Goal: Check status: Check status

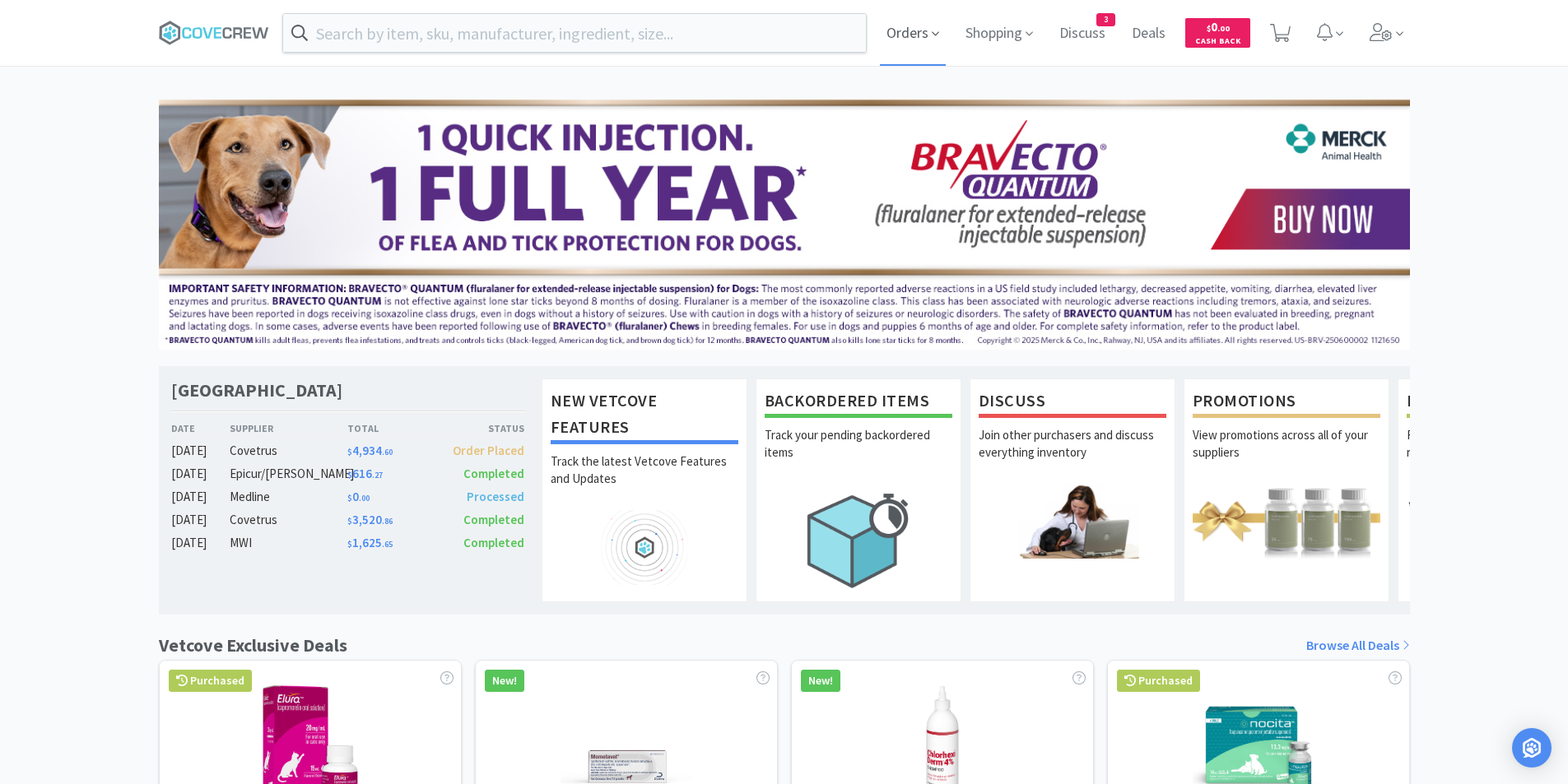
click at [923, 34] on span "Orders" at bounding box center [912, 32] width 66 height 65
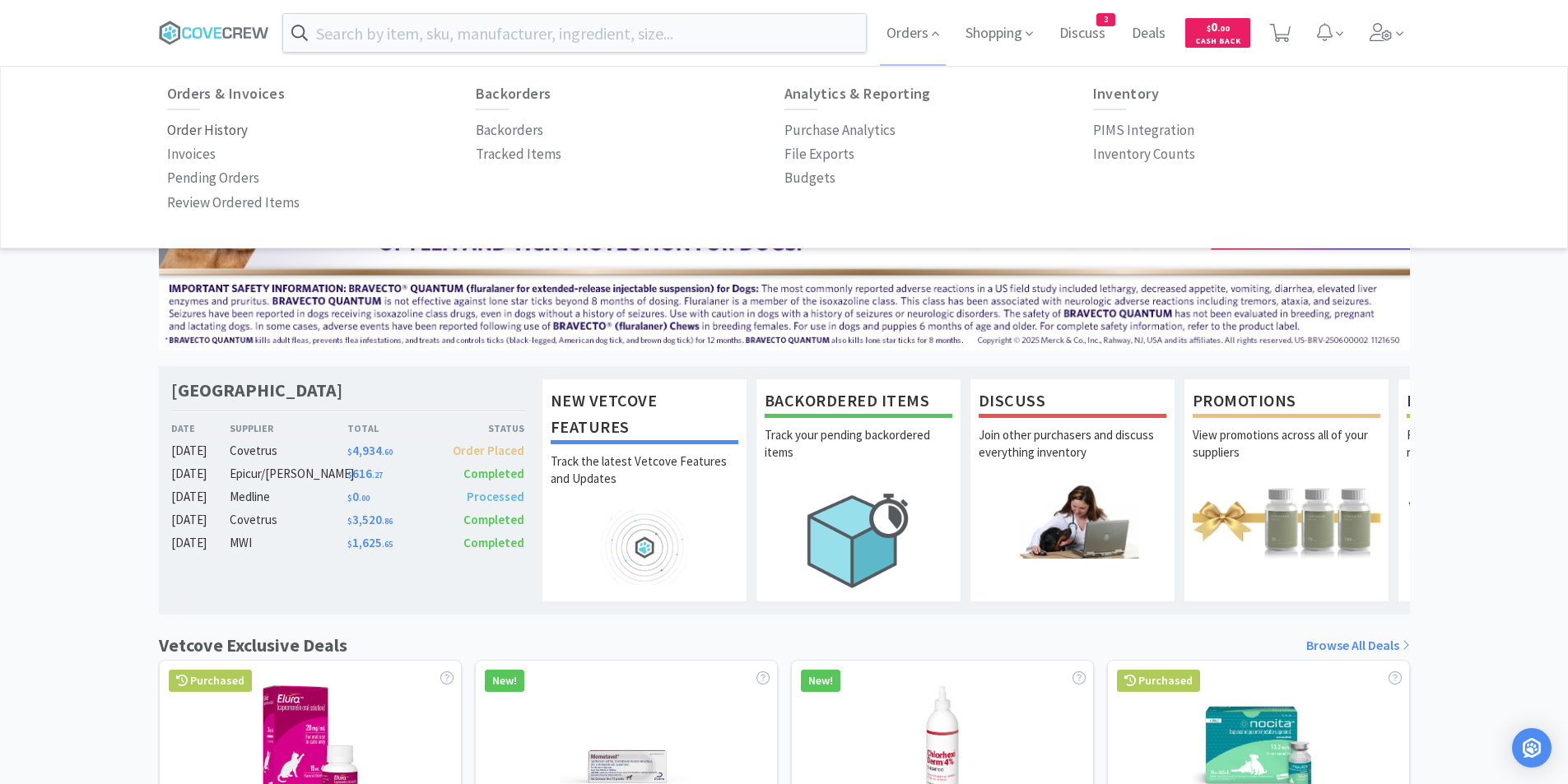
click at [225, 132] on p "Order History" at bounding box center [207, 130] width 81 height 22
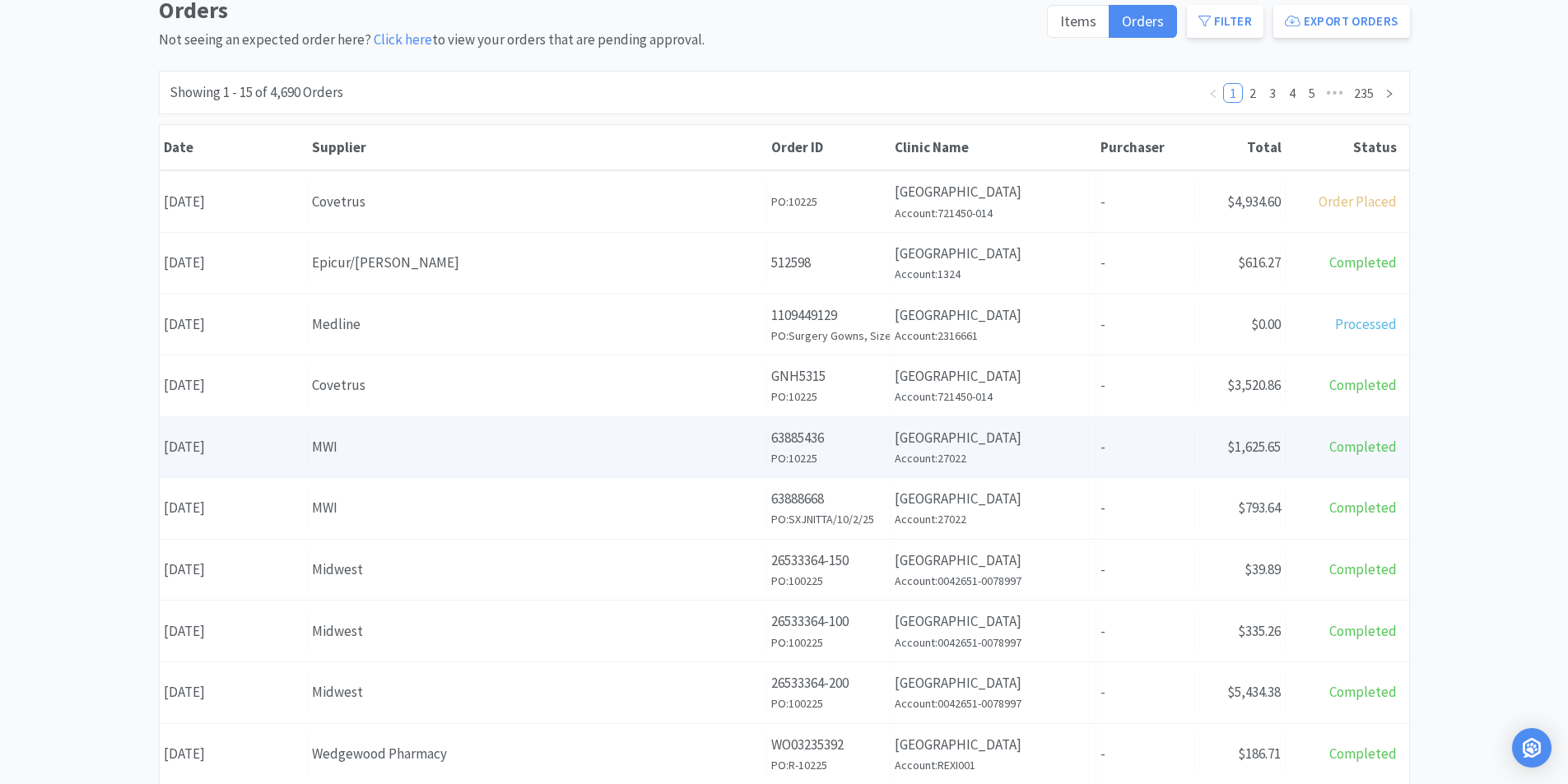
scroll to position [164, 0]
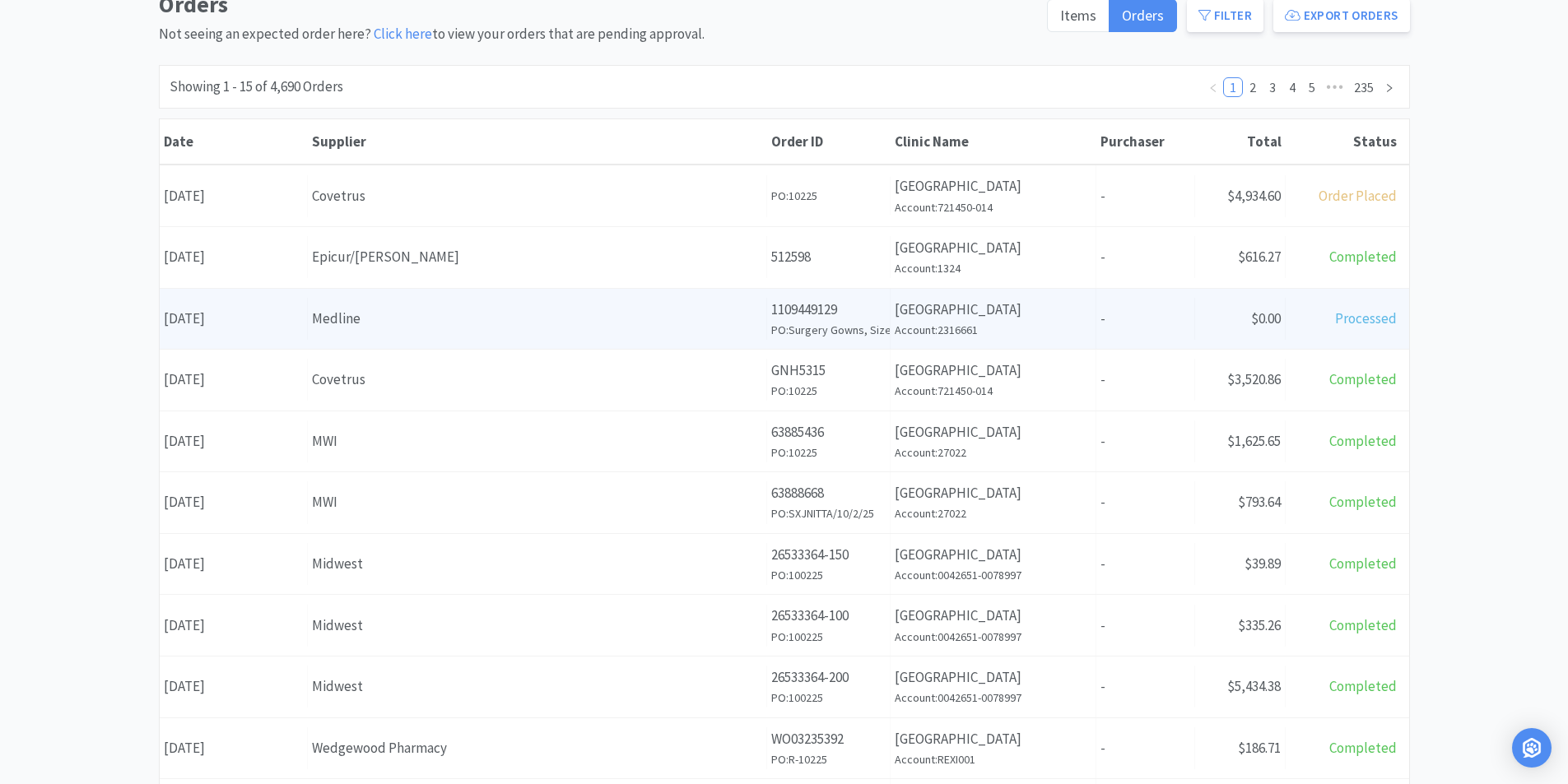
click at [346, 326] on div "Medline" at bounding box center [537, 318] width 451 height 22
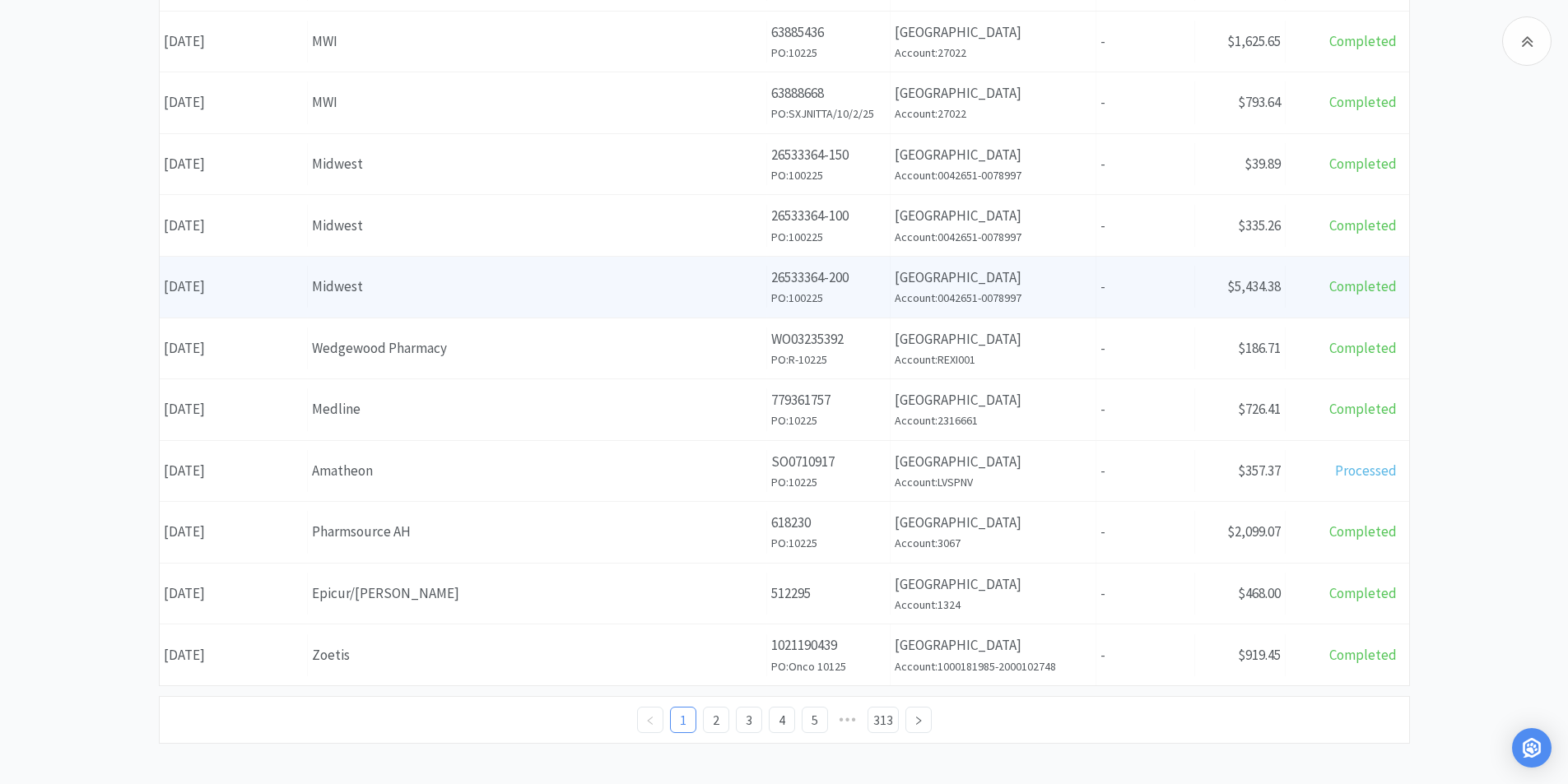
scroll to position [573, 0]
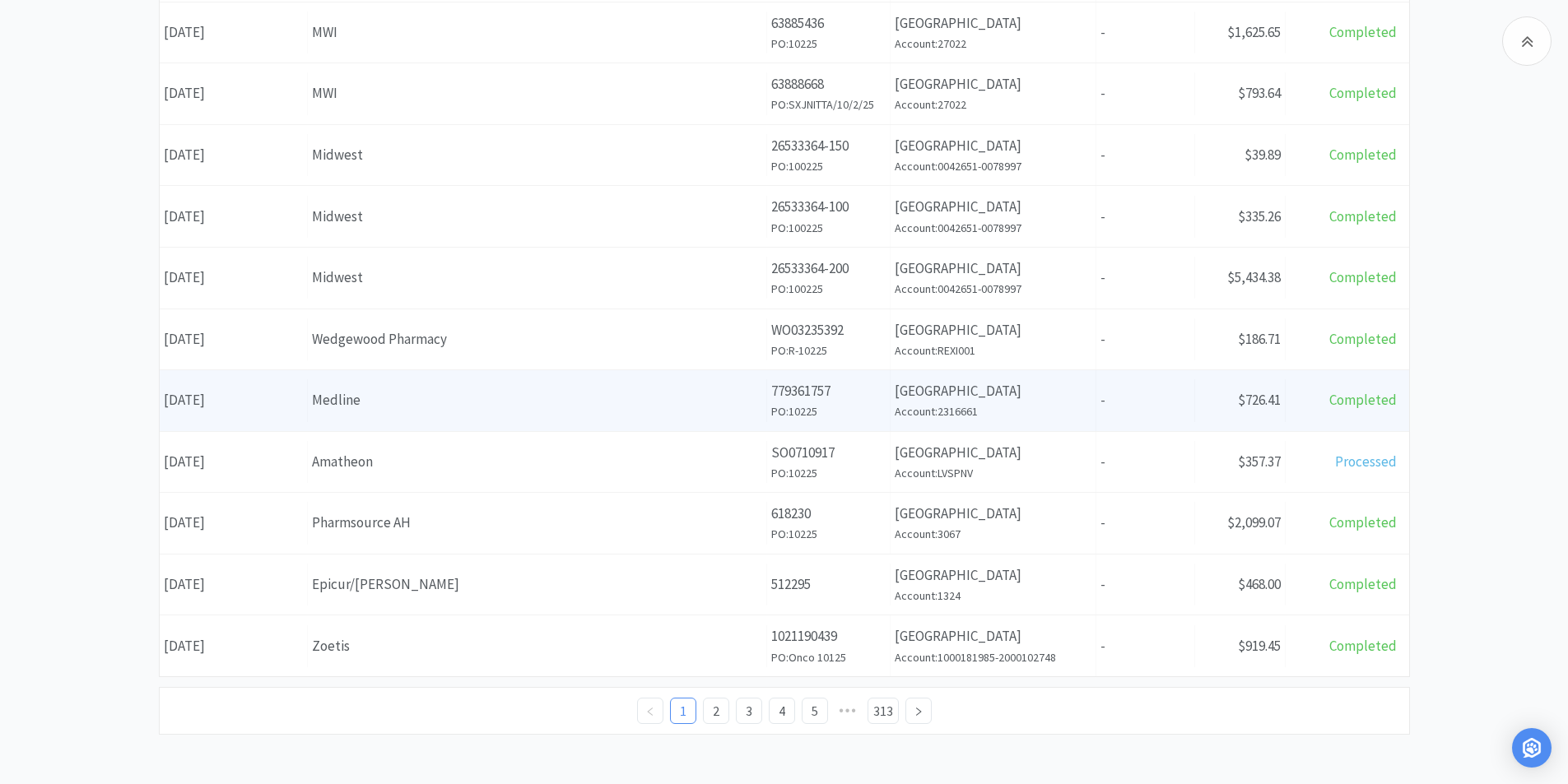
click at [382, 399] on div "Medline" at bounding box center [537, 400] width 451 height 22
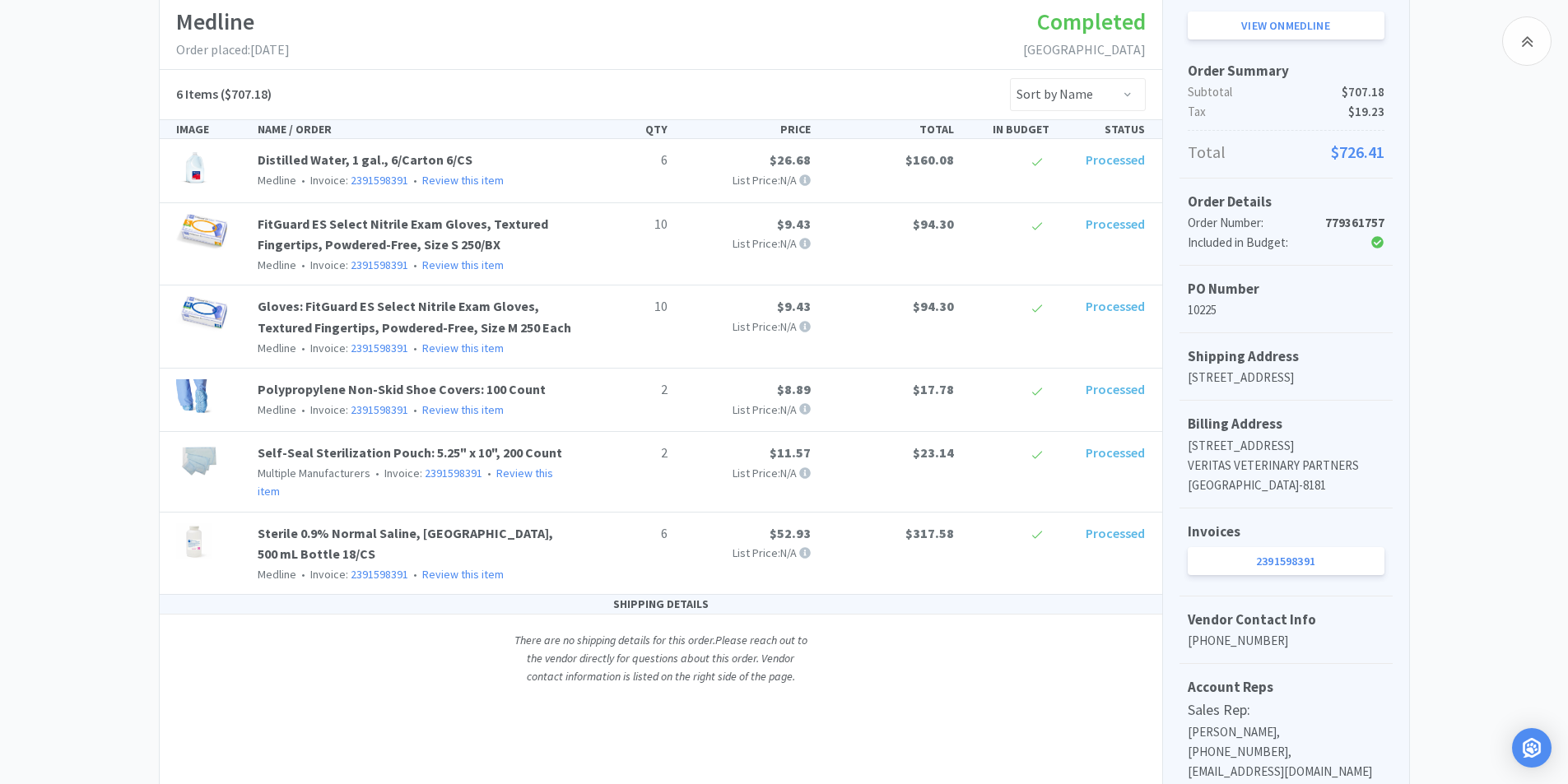
scroll to position [329, 0]
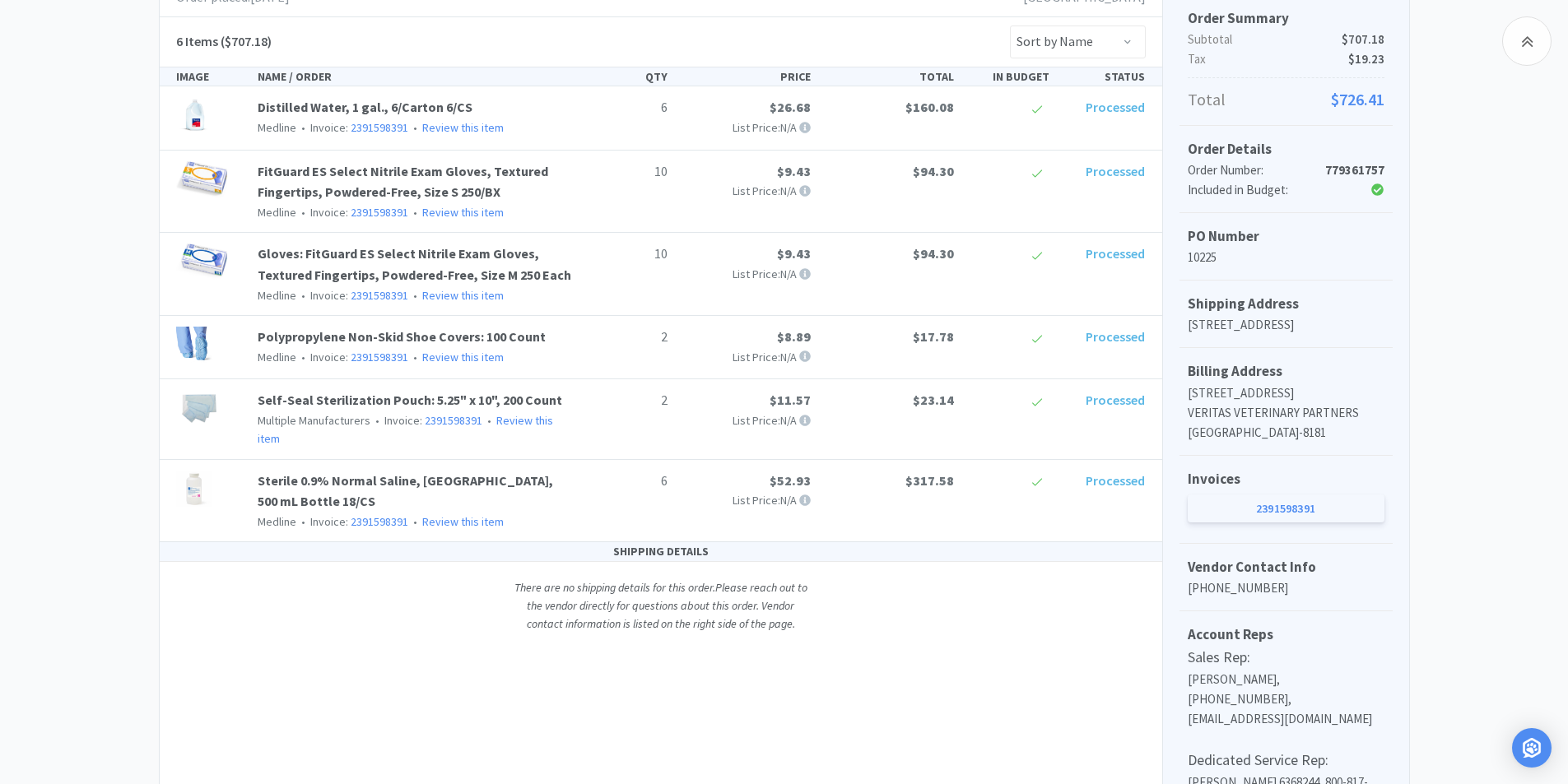
click at [1281, 522] on link "2391598391" at bounding box center [1285, 508] width 197 height 28
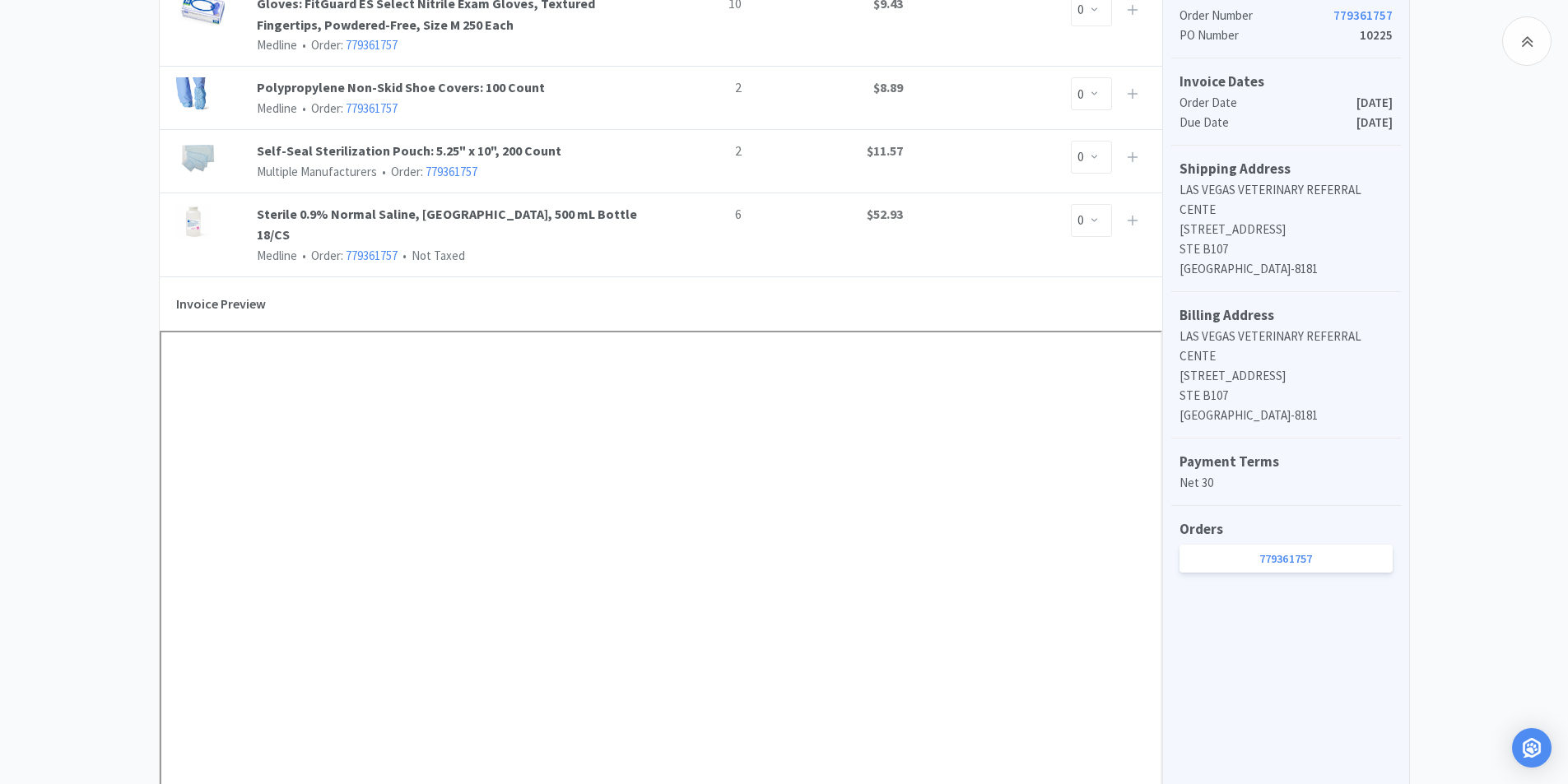
scroll to position [576, 0]
